Goal: Find specific page/section: Find specific page/section

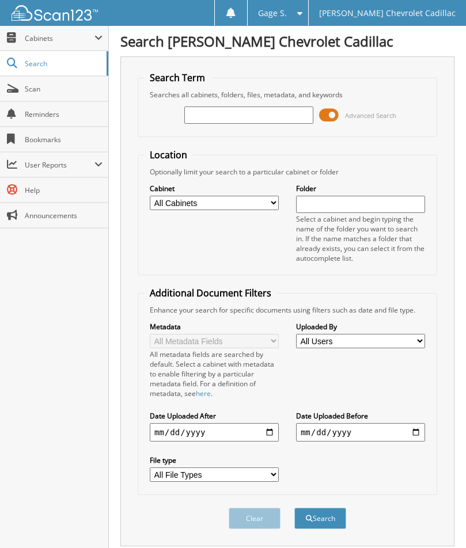
paste input "85999"
type input "85999"
click at [294, 508] on button "Search" at bounding box center [320, 518] width 52 height 21
drag, startPoint x: 333, startPoint y: 116, endPoint x: 330, endPoint y: 121, distance: 6.2
click at [333, 115] on span at bounding box center [329, 114] width 20 height 17
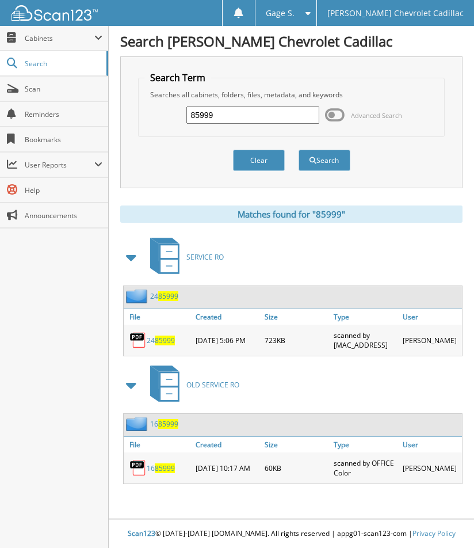
click at [164, 296] on span "85999" at bounding box center [168, 296] width 20 height 10
